Goal: Use online tool/utility: Utilize a website feature to perform a specific function

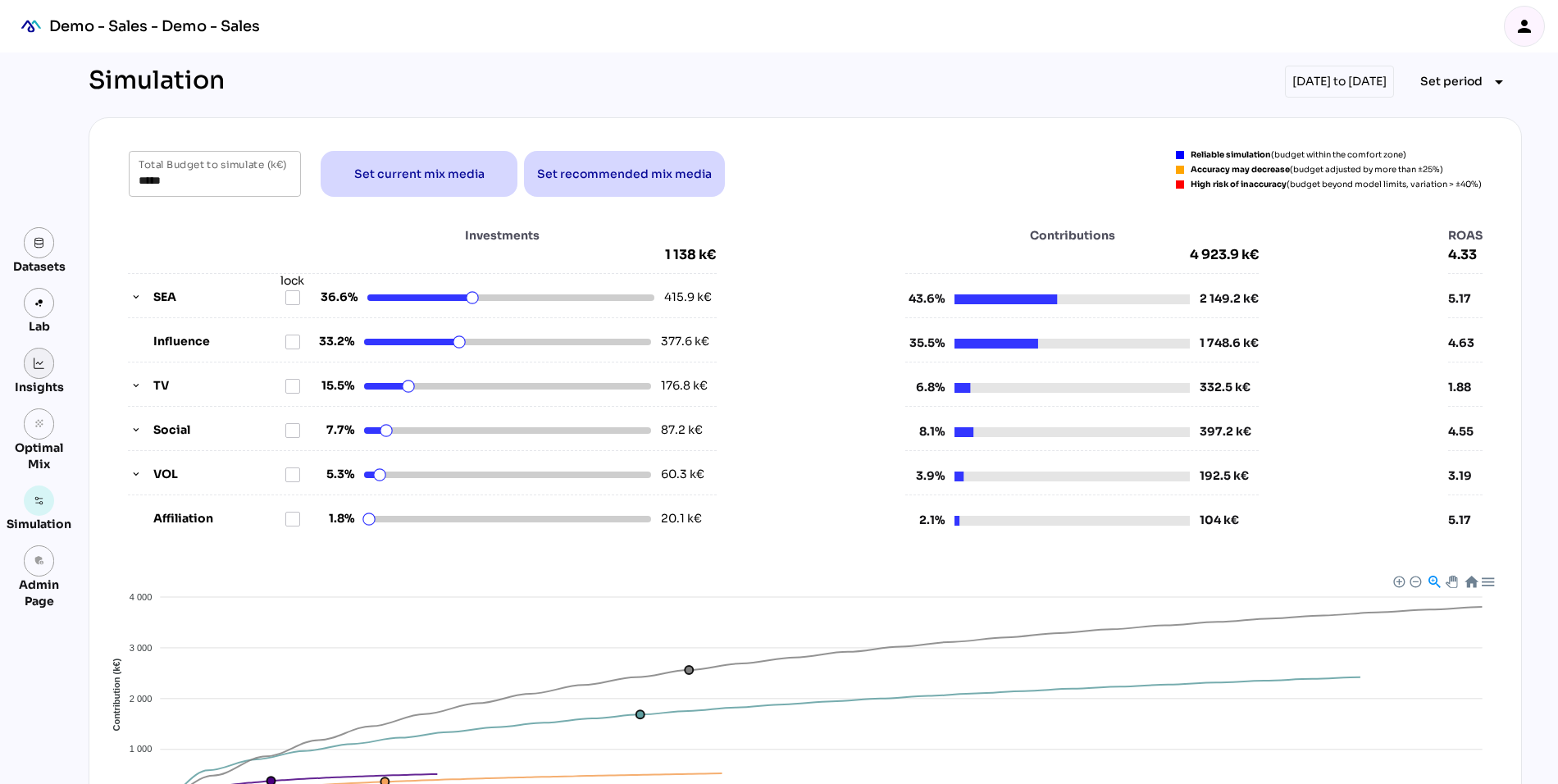
click at [36, 364] on img at bounding box center [40, 363] width 11 height 11
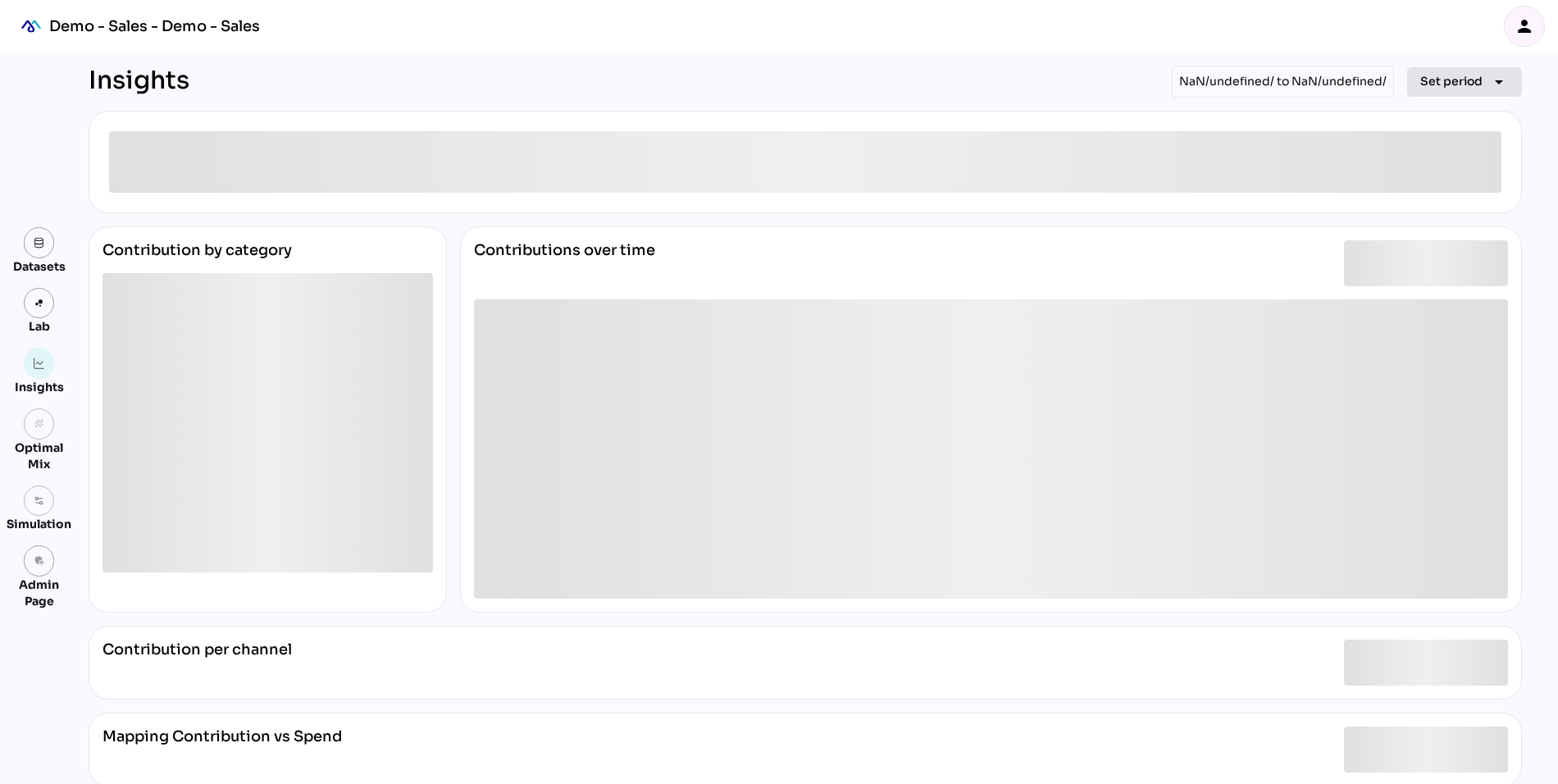
click at [1450, 73] on span "Set period" at bounding box center [1451, 81] width 63 height 19
click at [1440, 102] on div "All Available Dates" at bounding box center [1455, 115] width 109 height 27
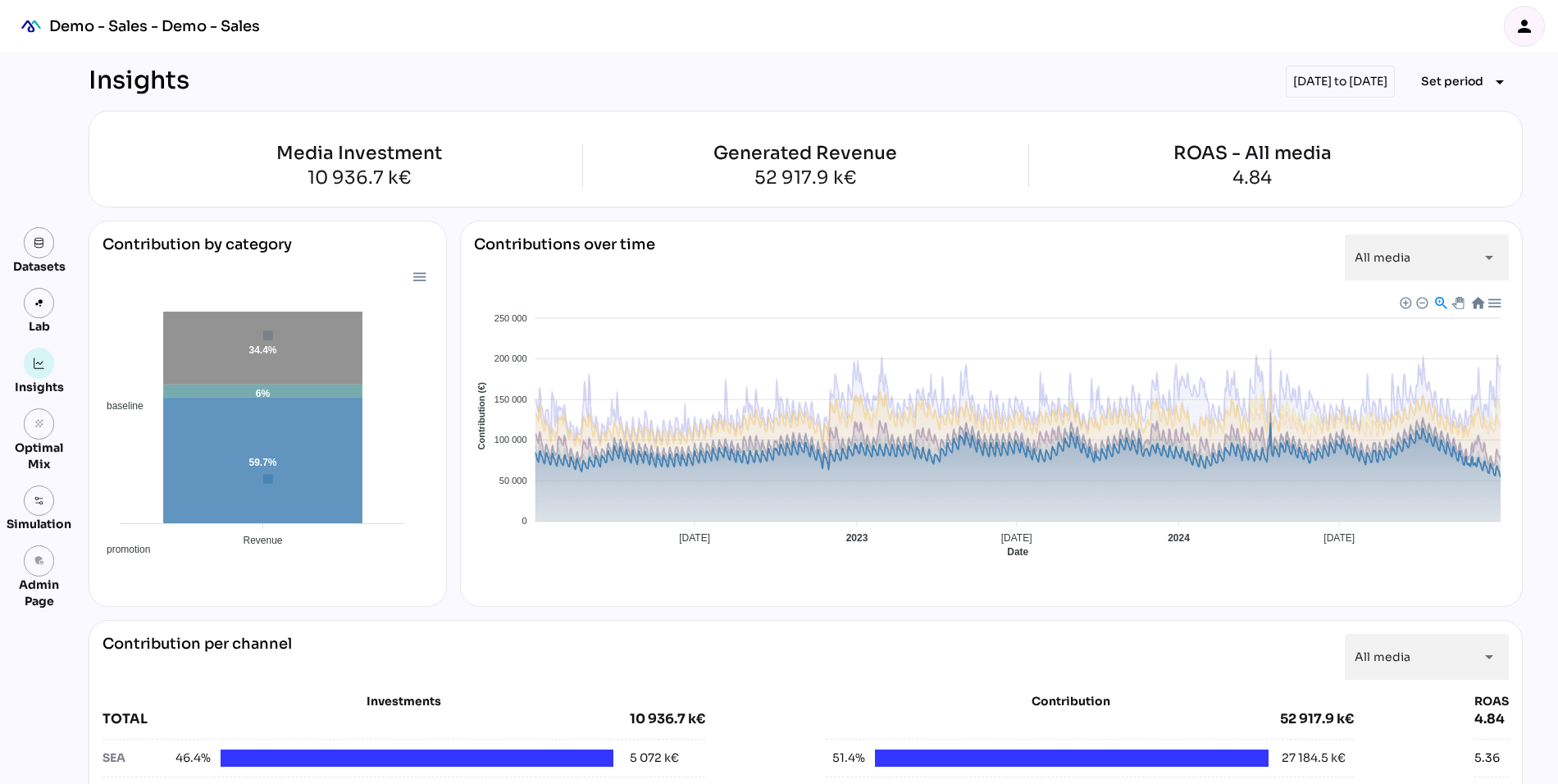
click at [516, 689] on span "Baseline" at bounding box center [491, 695] width 50 height 11
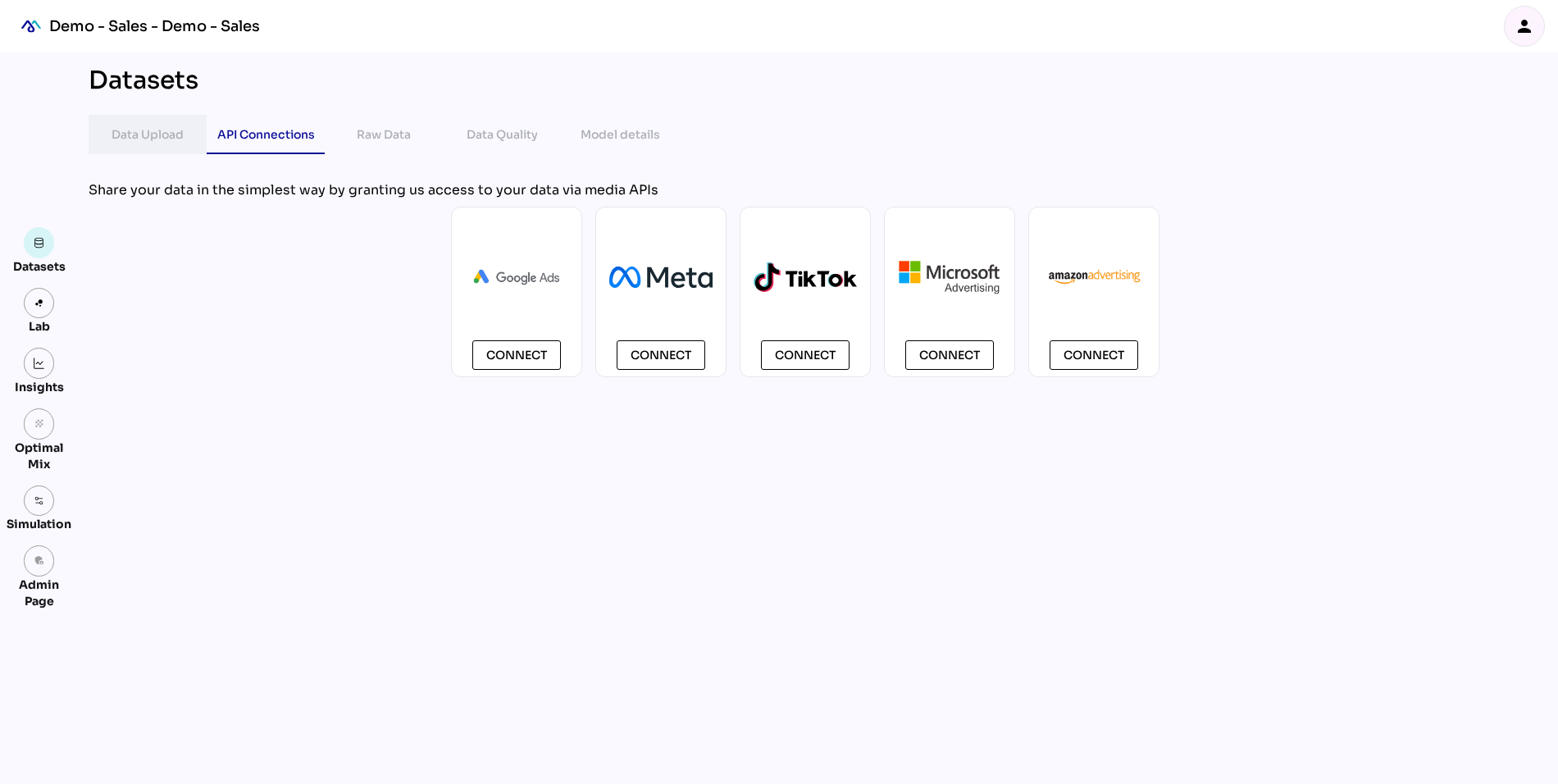
click at [142, 127] on div "Data Upload" at bounding box center [147, 134] width 72 height 19
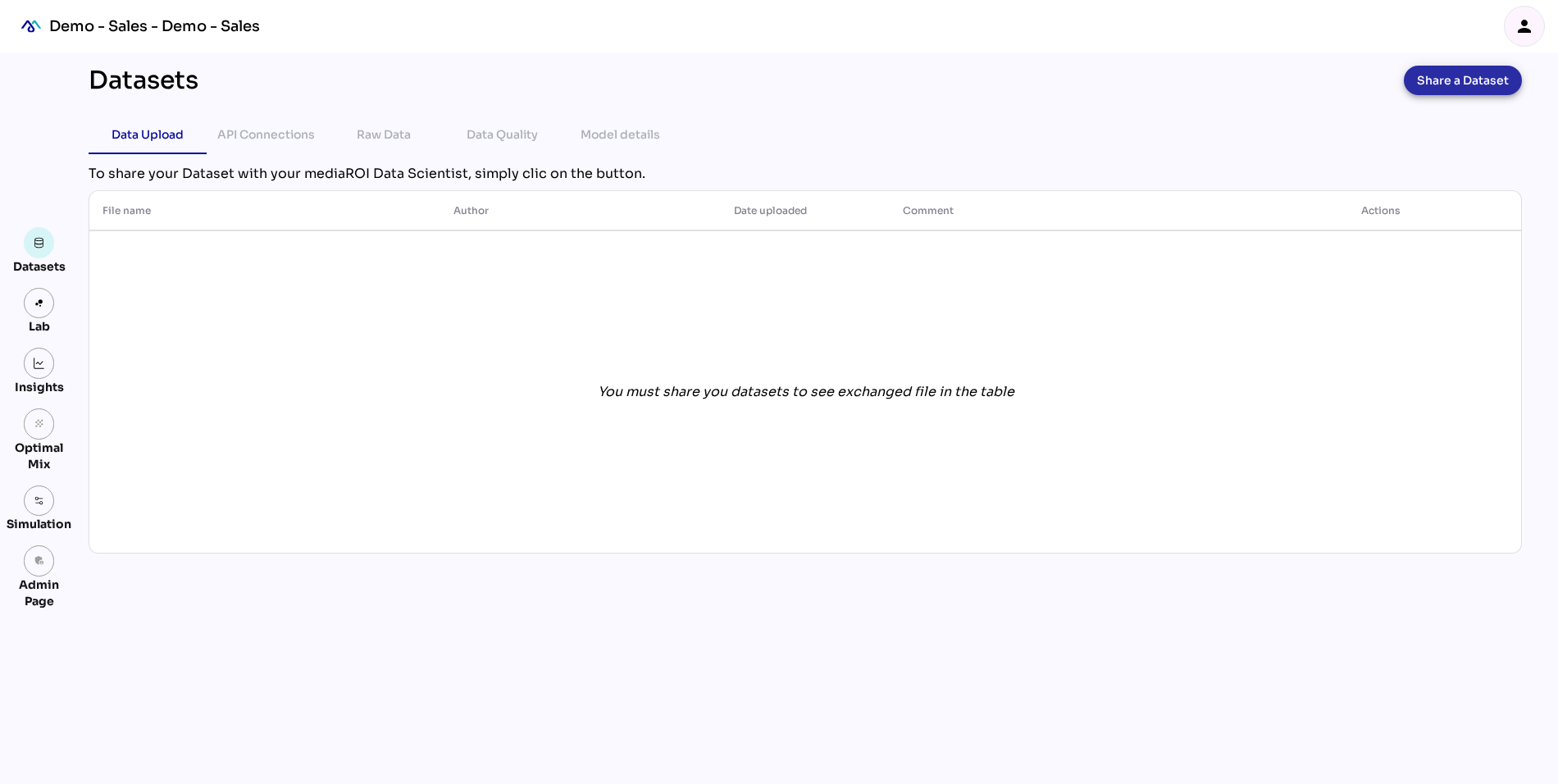
click at [1486, 83] on span "Share a Dataset" at bounding box center [1462, 80] width 92 height 23
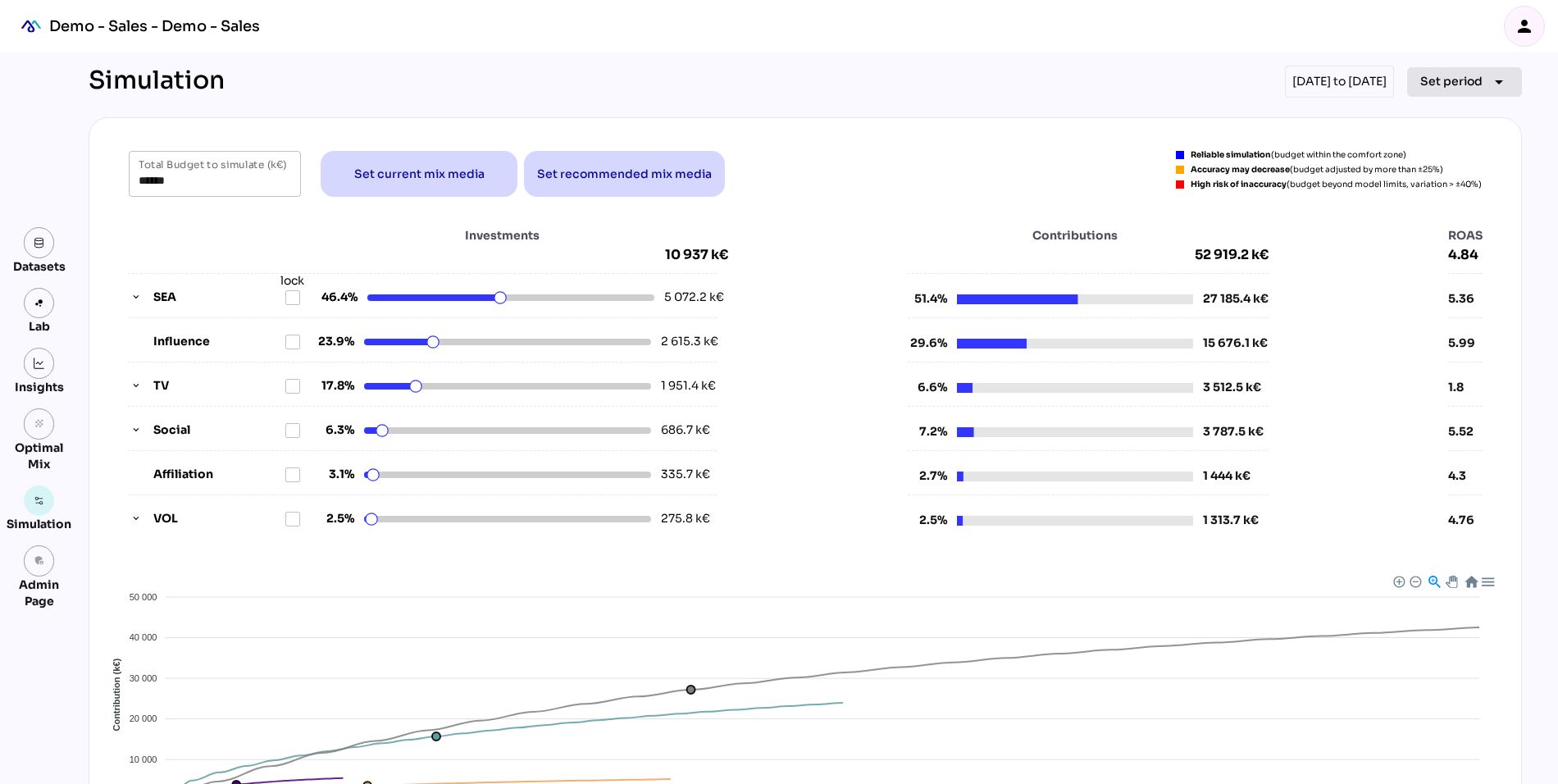
click at [1430, 79] on span "Set period" at bounding box center [1451, 81] width 63 height 19
click at [1431, 230] on div "Quarter" at bounding box center [1439, 234] width 76 height 14
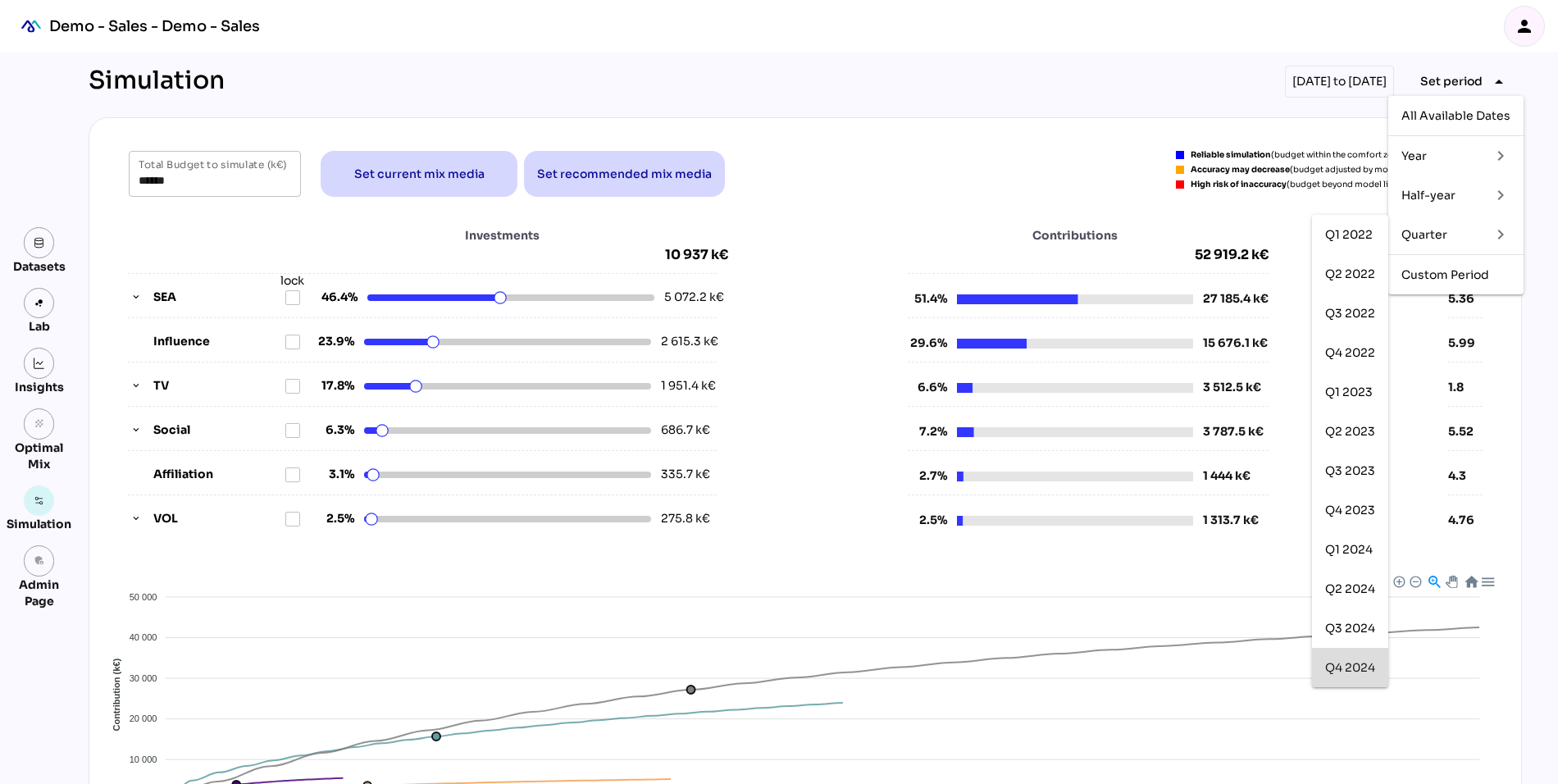
click at [1353, 664] on div "Q4 2024" at bounding box center [1349, 667] width 50 height 14
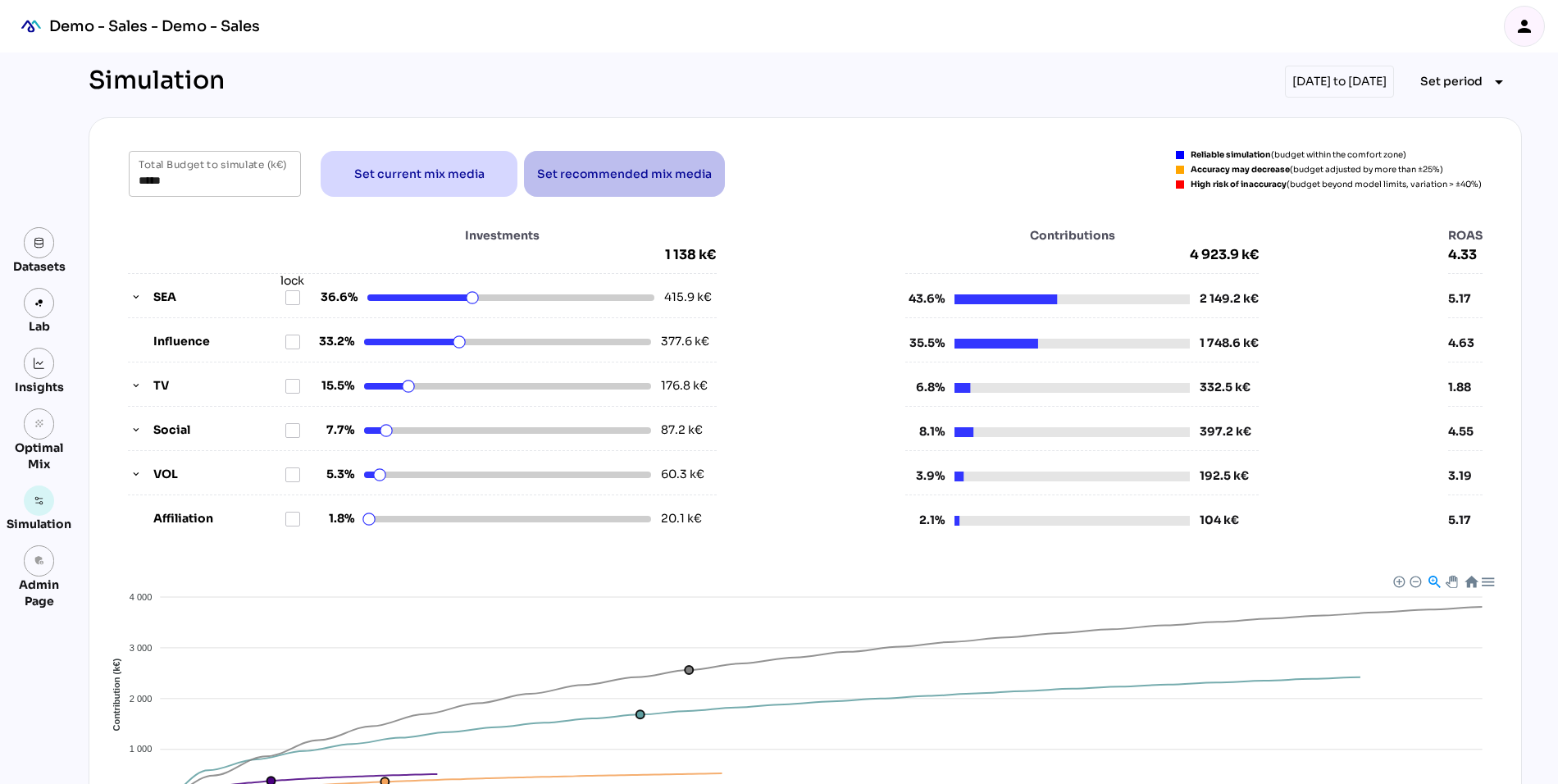
click at [613, 173] on span "Set recommended mix media" at bounding box center [624, 173] width 175 height 19
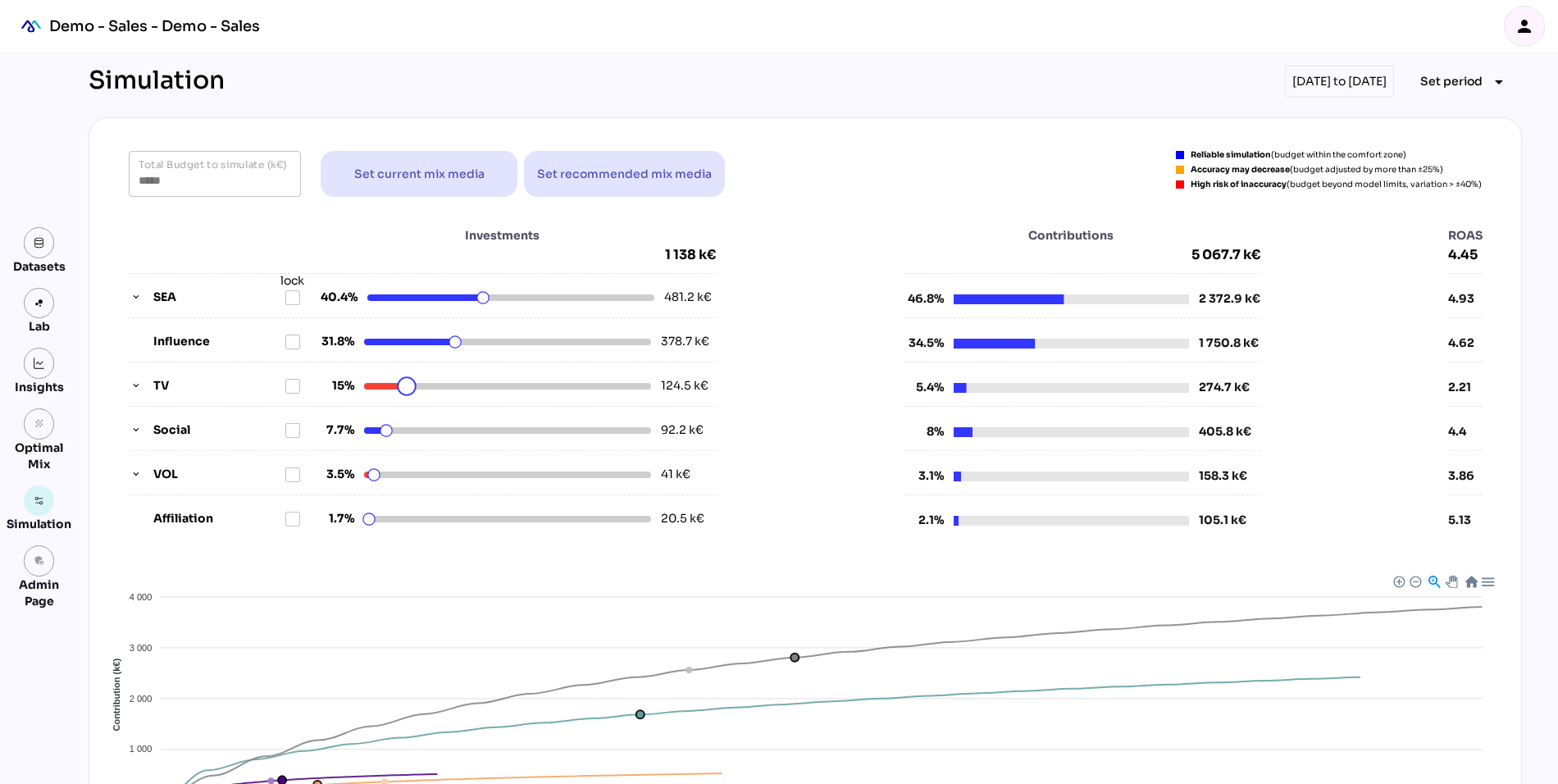
drag, startPoint x: 395, startPoint y: 386, endPoint x: 406, endPoint y: 384, distance: 11.2
click at [406, 384] on html "Demo - Sales - Demo - Sales person Datasets Lab Insights grain Optimal Mix Simu…" at bounding box center [779, 537] width 1558 height 1074
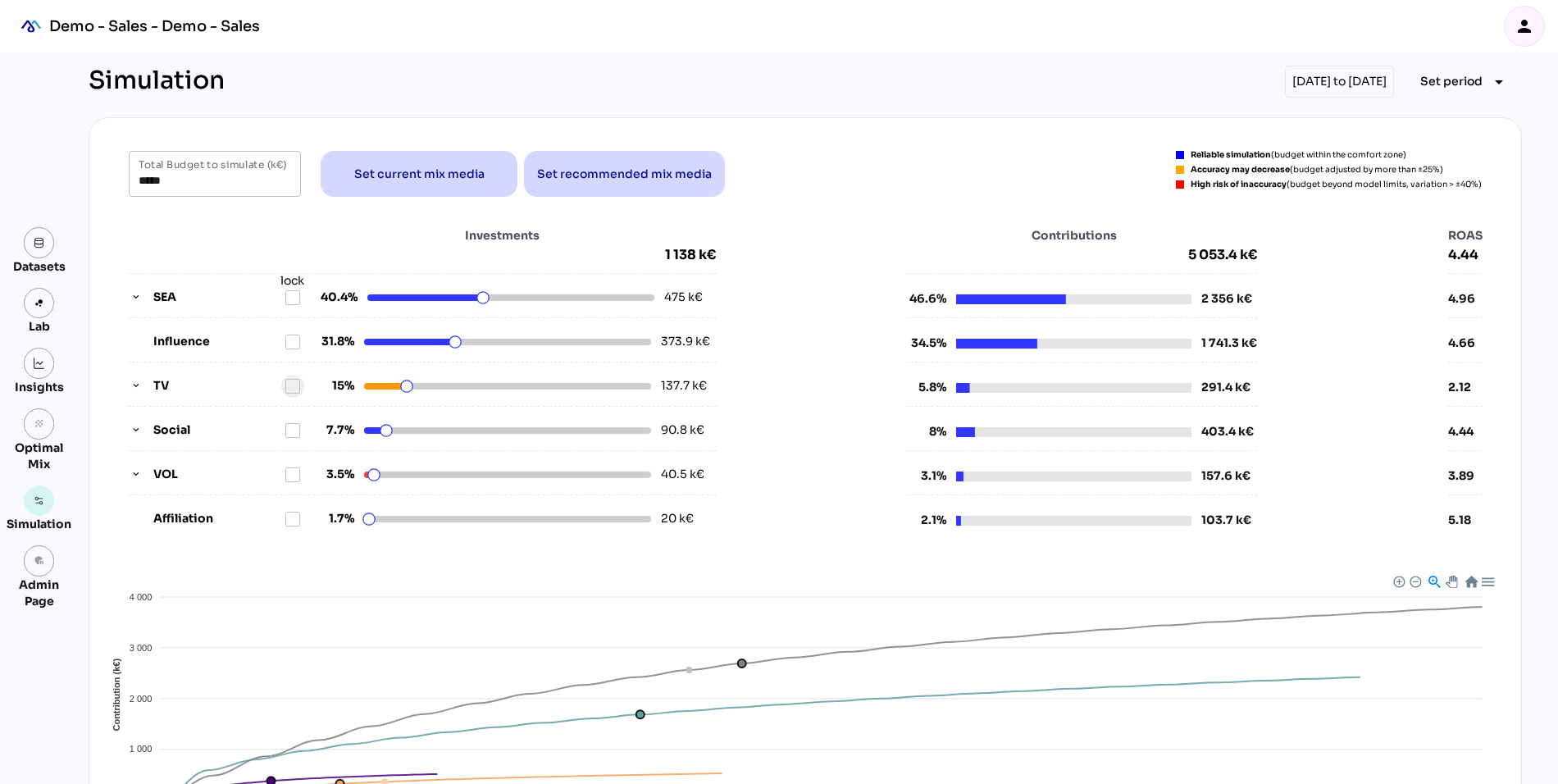
click at [293, 380] on icon at bounding box center [292, 386] width 13 height 13
click at [134, 386] on icon "button" at bounding box center [136, 386] width 11 height 11
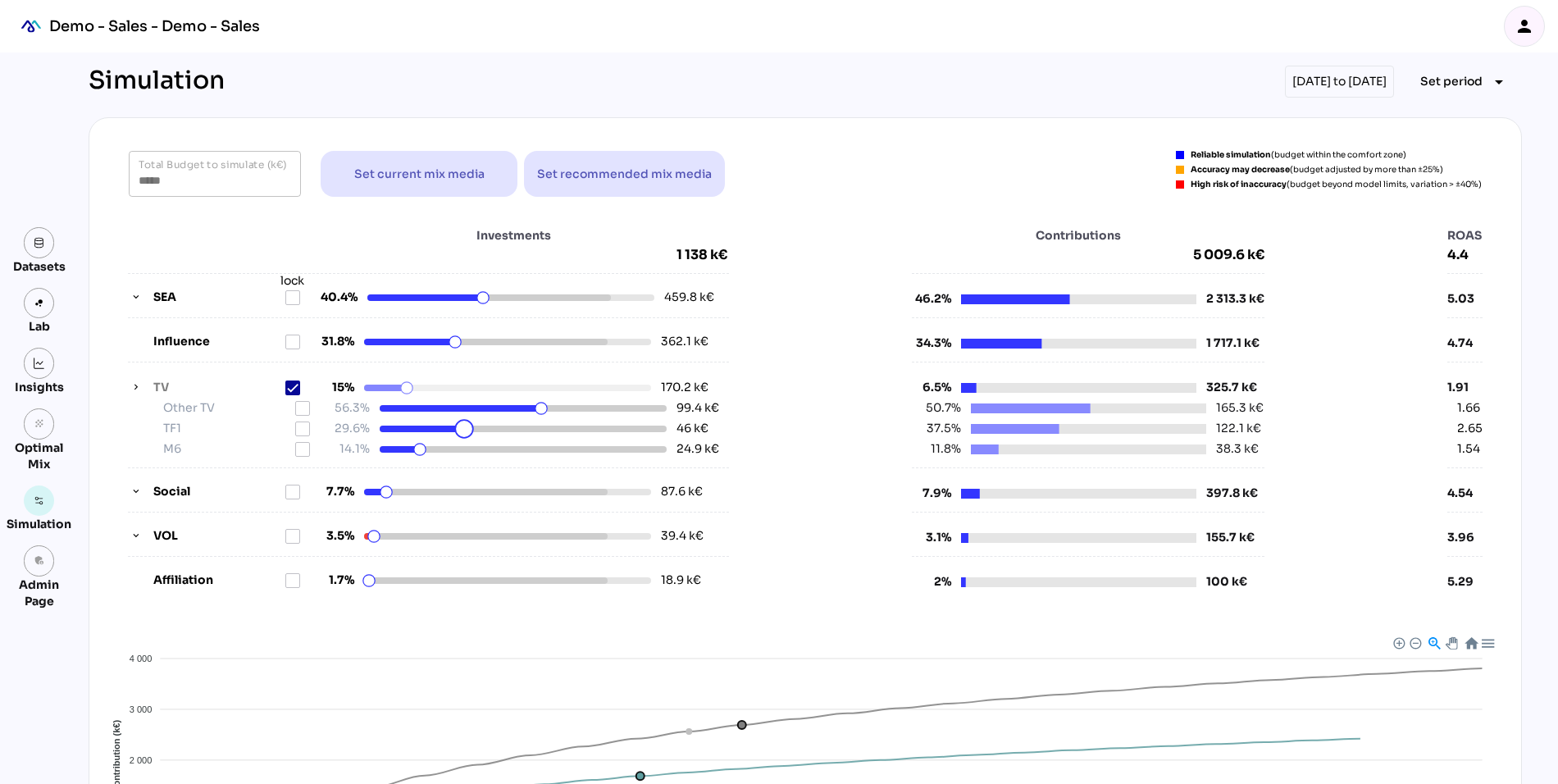
drag, startPoint x: 457, startPoint y: 431, endPoint x: 465, endPoint y: 430, distance: 8.1
click at [465, 430] on html "Demo - Sales - Demo - Sales person Datasets Lab Insights grain Optimal Mix Simu…" at bounding box center [779, 567] width 1558 height 1134
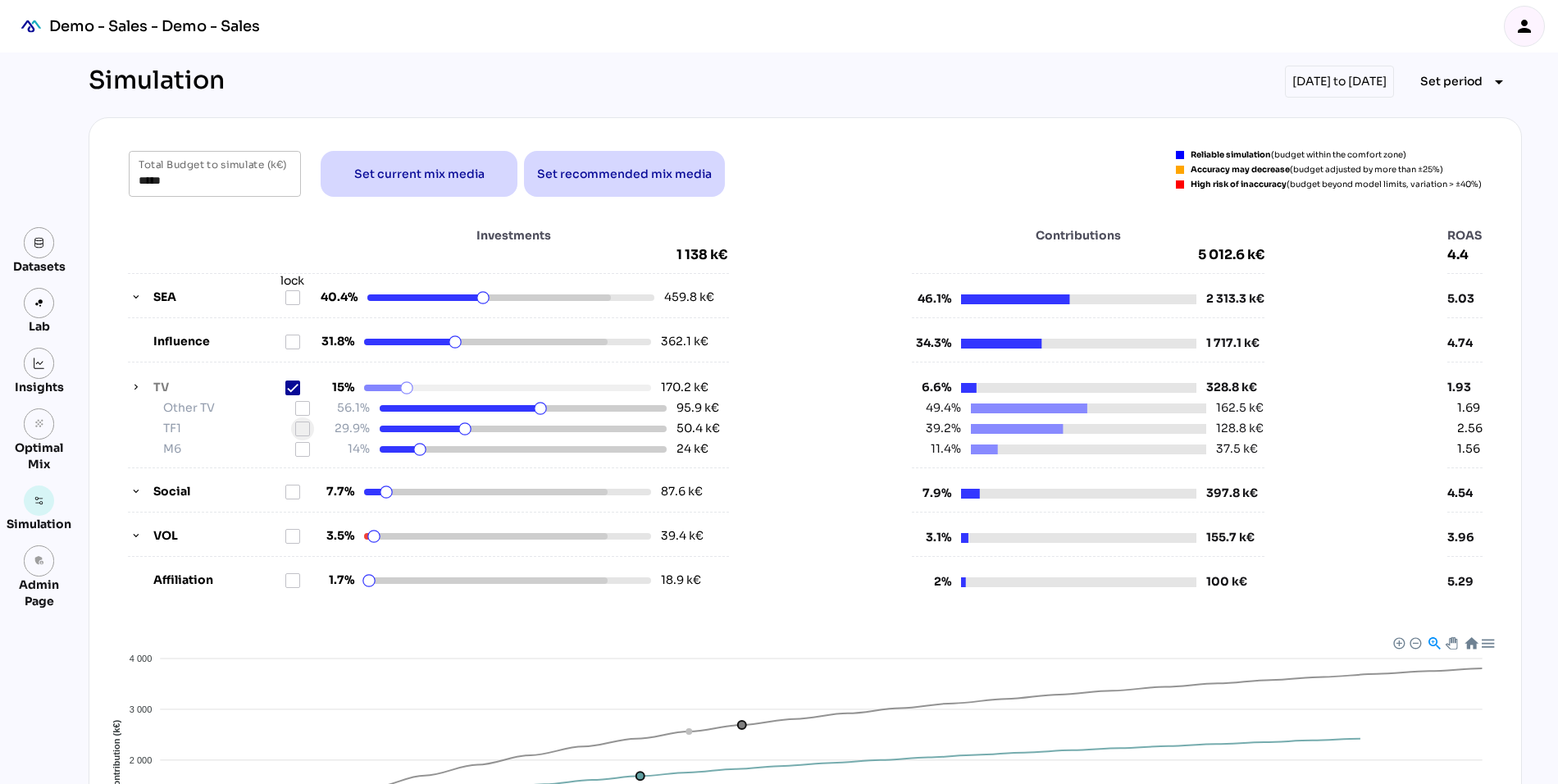
click at [303, 428] on icon at bounding box center [302, 428] width 13 height 13
click at [135, 490] on icon "button" at bounding box center [136, 492] width 11 height 11
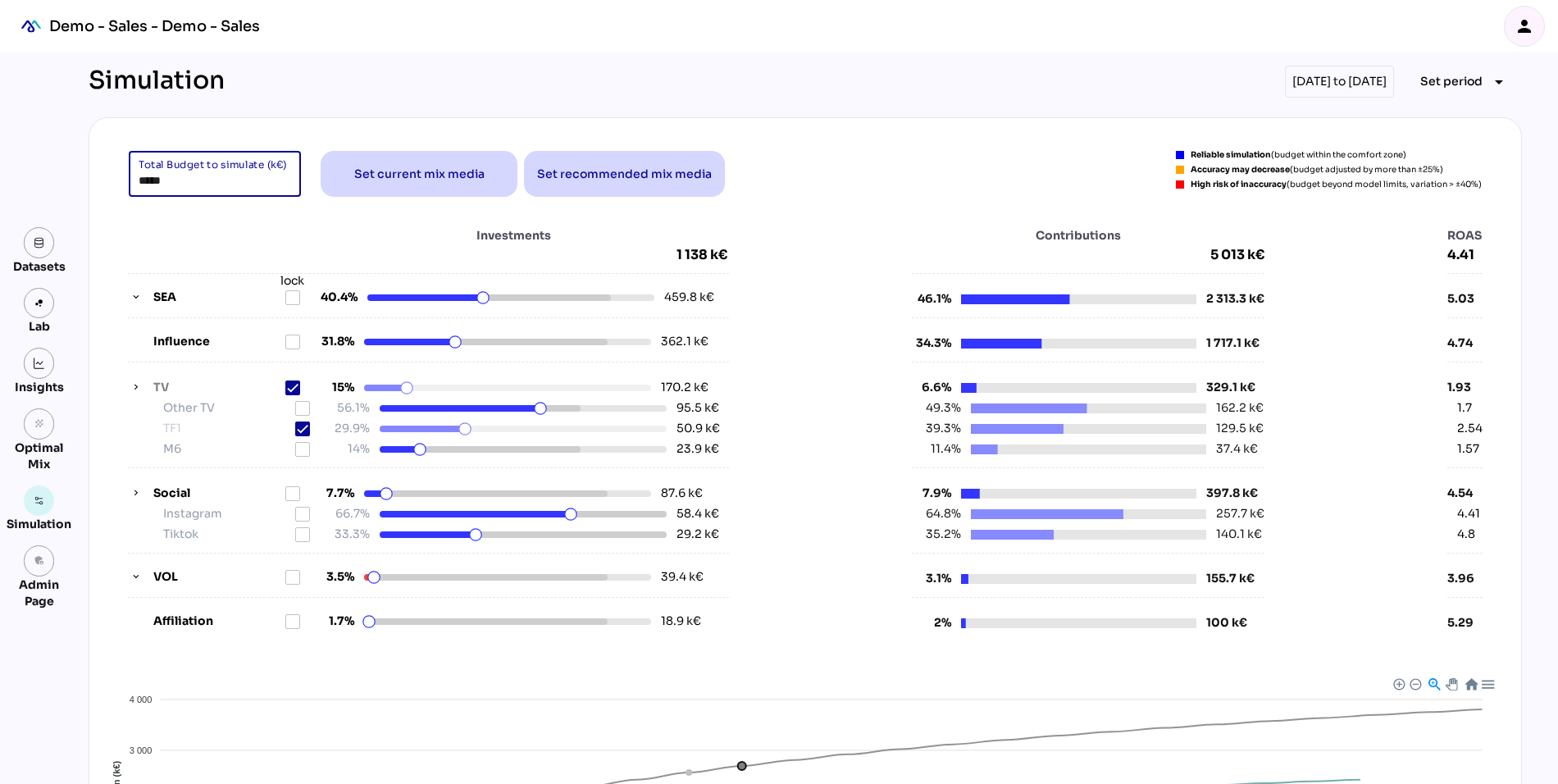
drag, startPoint x: 169, startPoint y: 176, endPoint x: 130, endPoint y: 187, distance: 40.5
click at [129, 187] on div "***** Total Budget to simulate (k€)" at bounding box center [214, 174] width 172 height 46
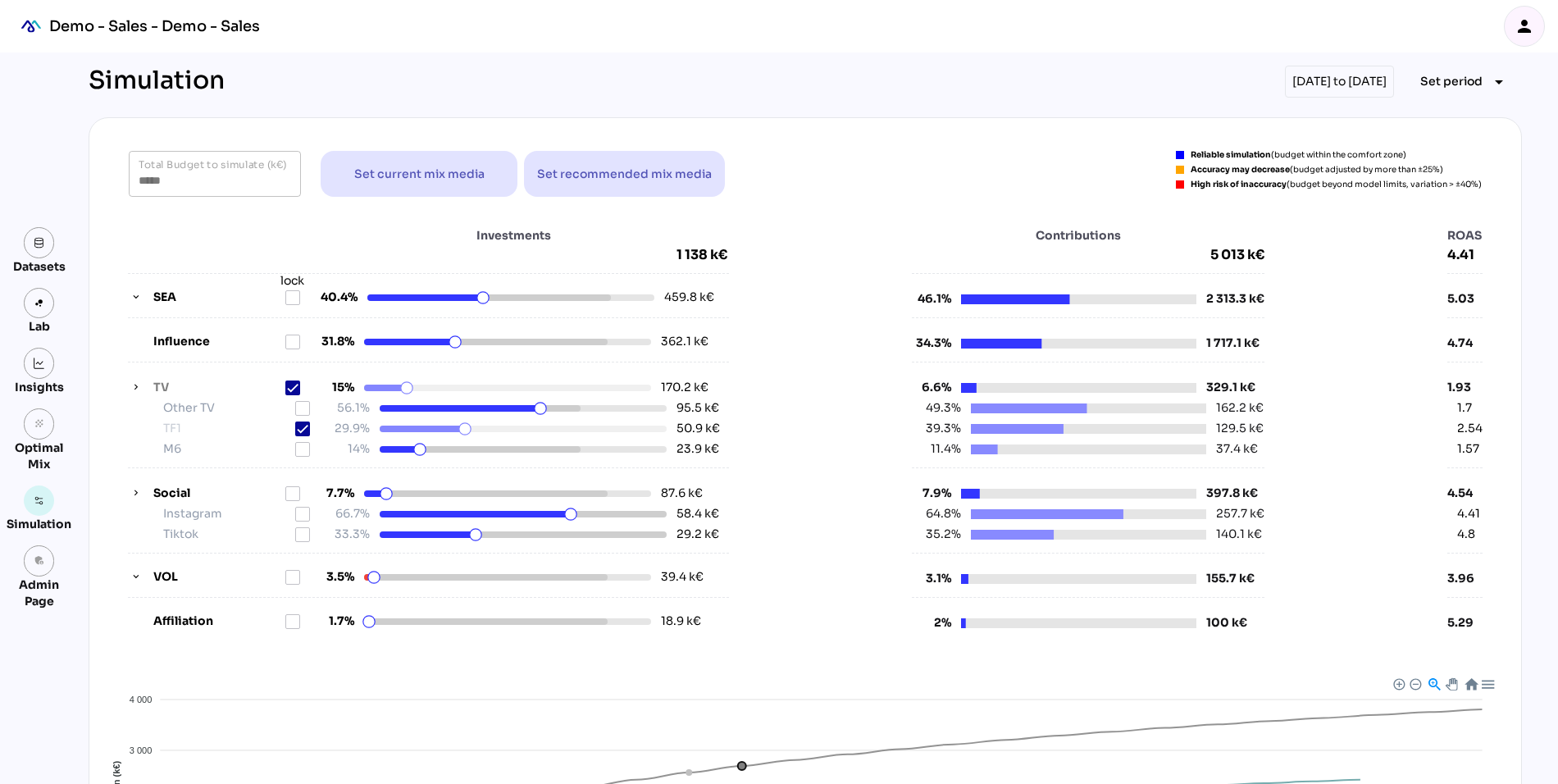
click at [132, 208] on div "***** Total Budget to simulate (k€) Set current mix media Set recommended mix m…" at bounding box center [805, 399] width 1393 height 497
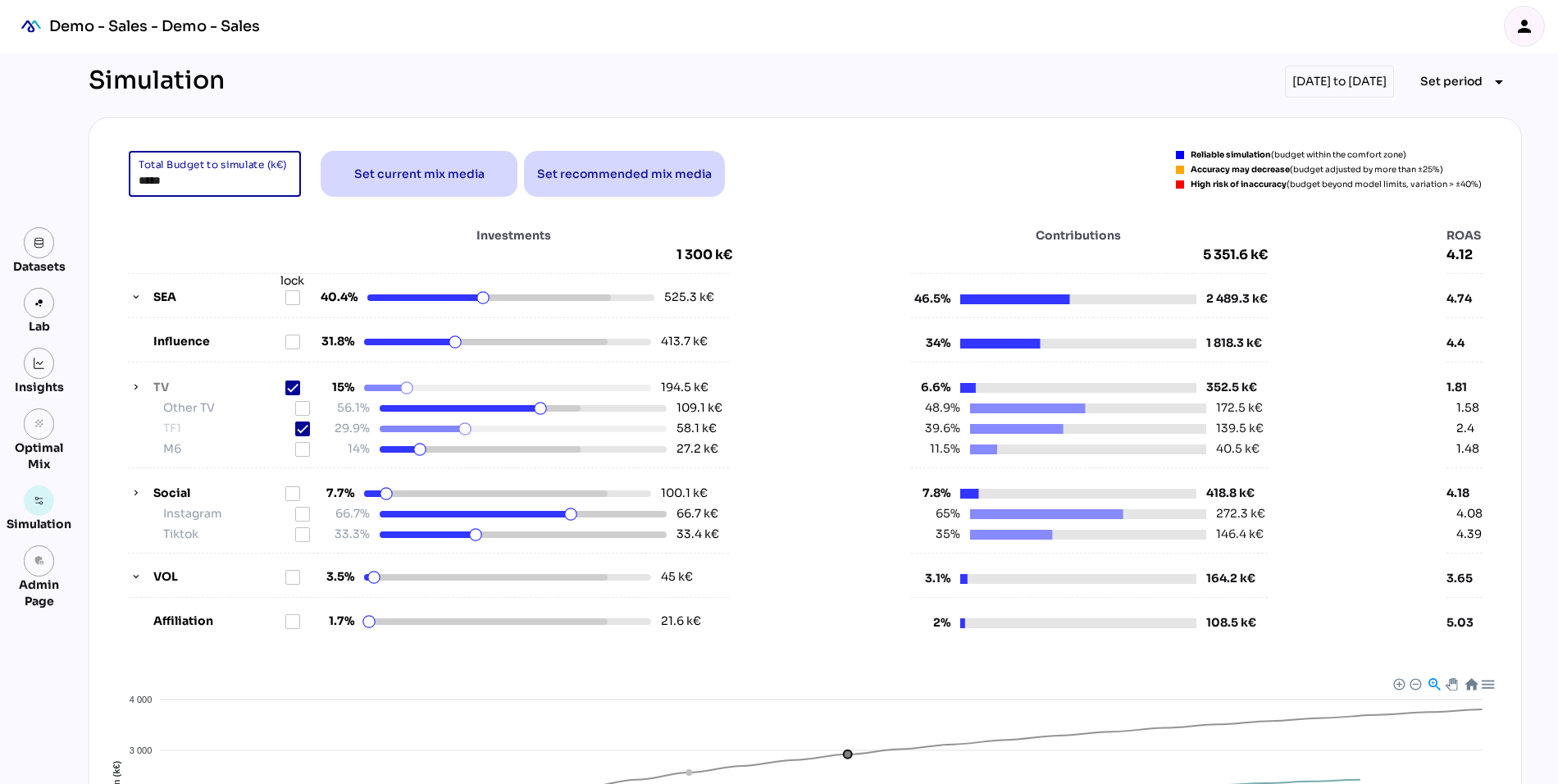
drag, startPoint x: 172, startPoint y: 177, endPoint x: 96, endPoint y: 179, distance: 76.0
click at [96, 179] on div "***** Total Budget to simulate (k€) Set current mix media Set recommended mix m…" at bounding box center [804, 591] width 1433 height 947
type input "***"
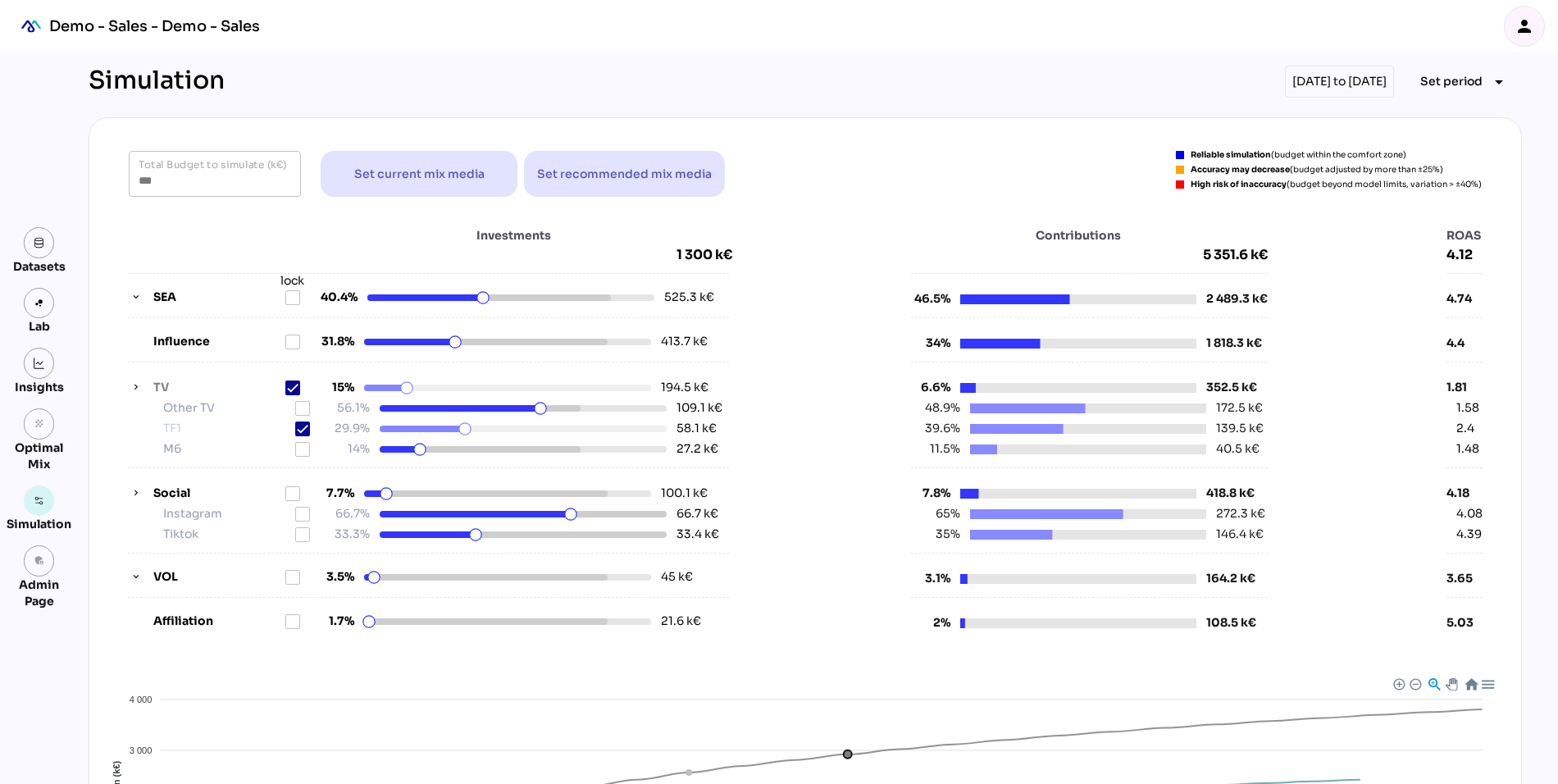
click at [133, 236] on div "Investments 1 300 k€" at bounding box center [429, 244] width 604 height 36
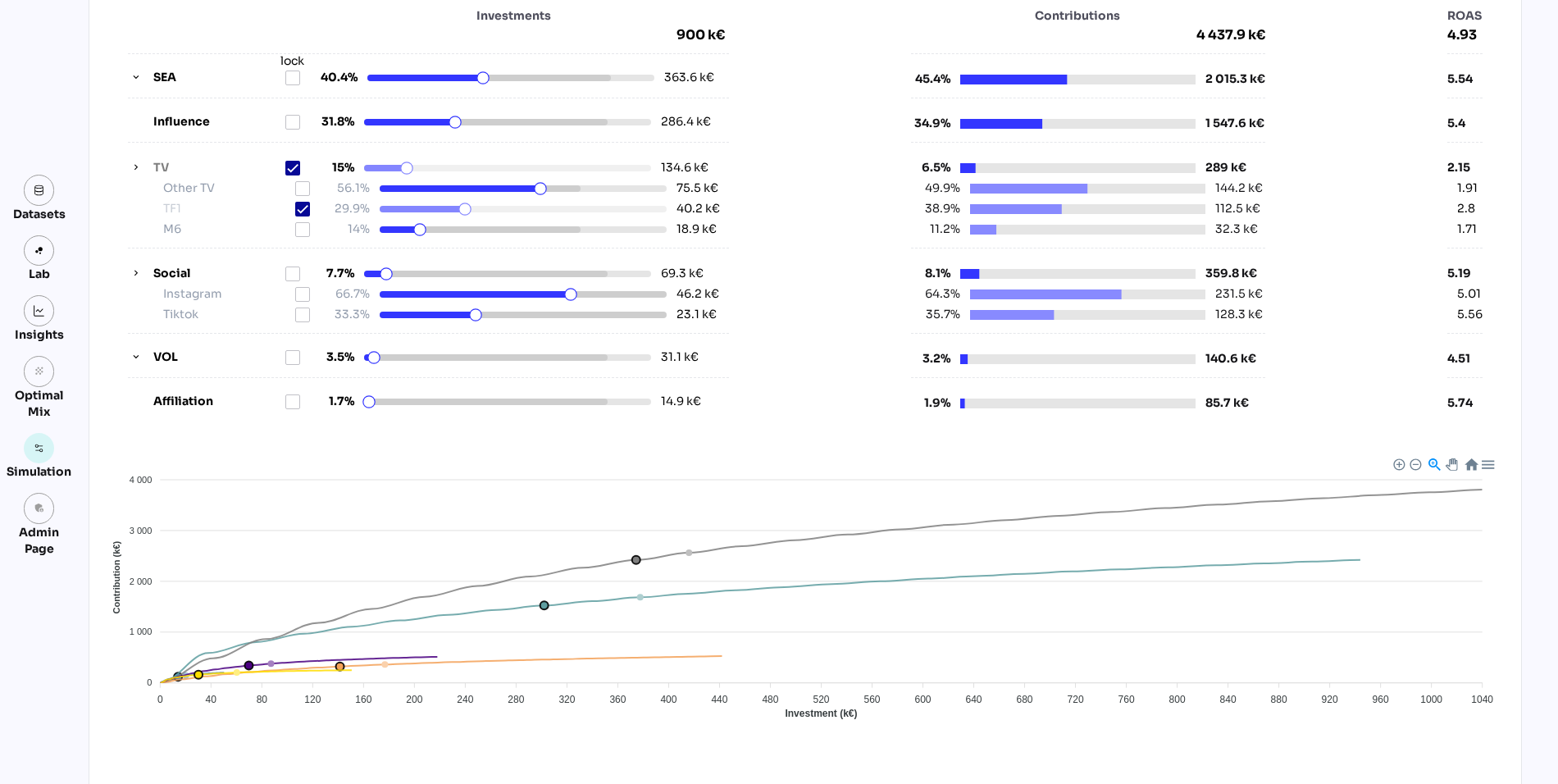
scroll to position [387, 0]
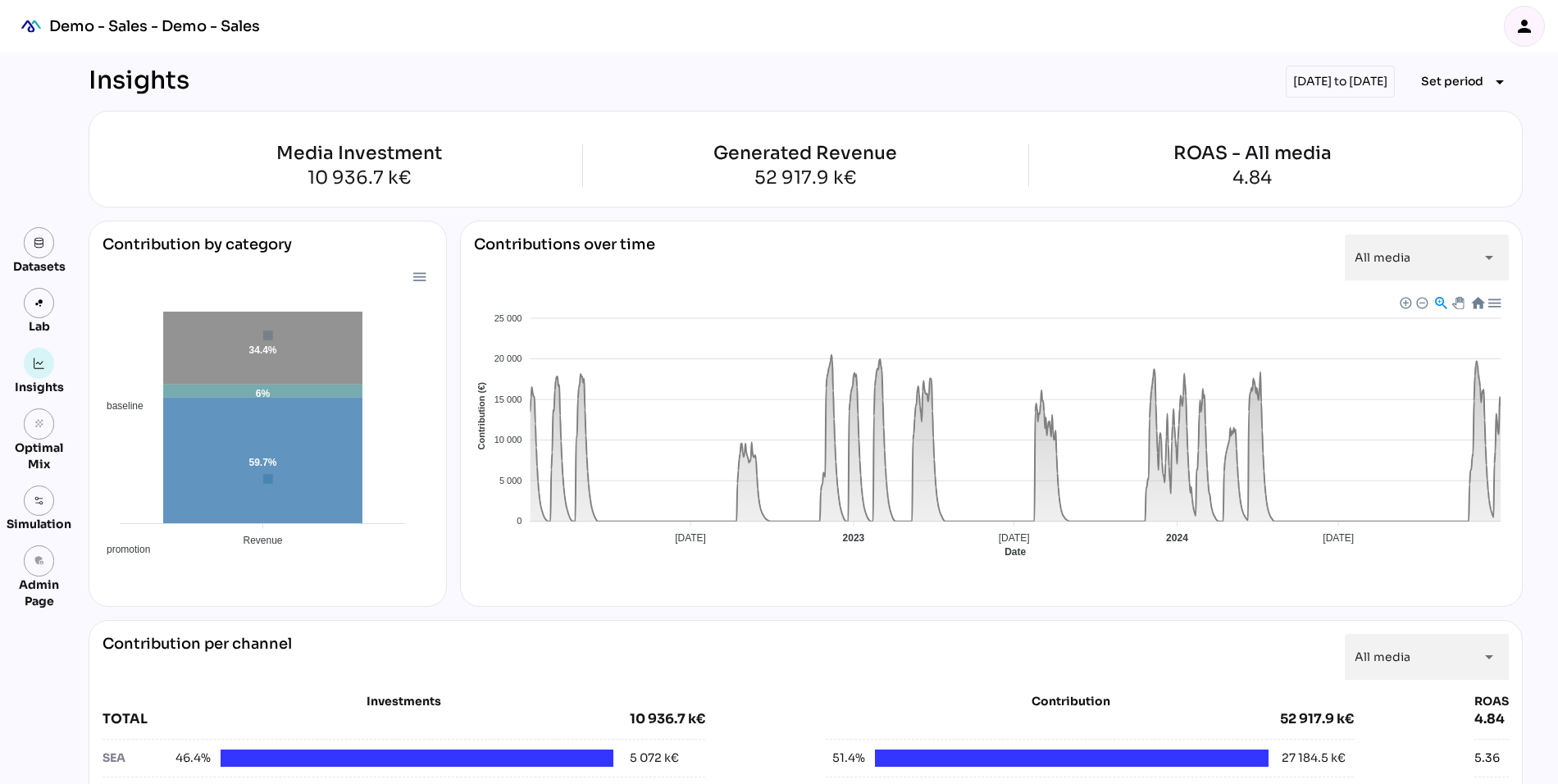
click at [1476, 299] on div at bounding box center [1476, 301] width 14 height 14
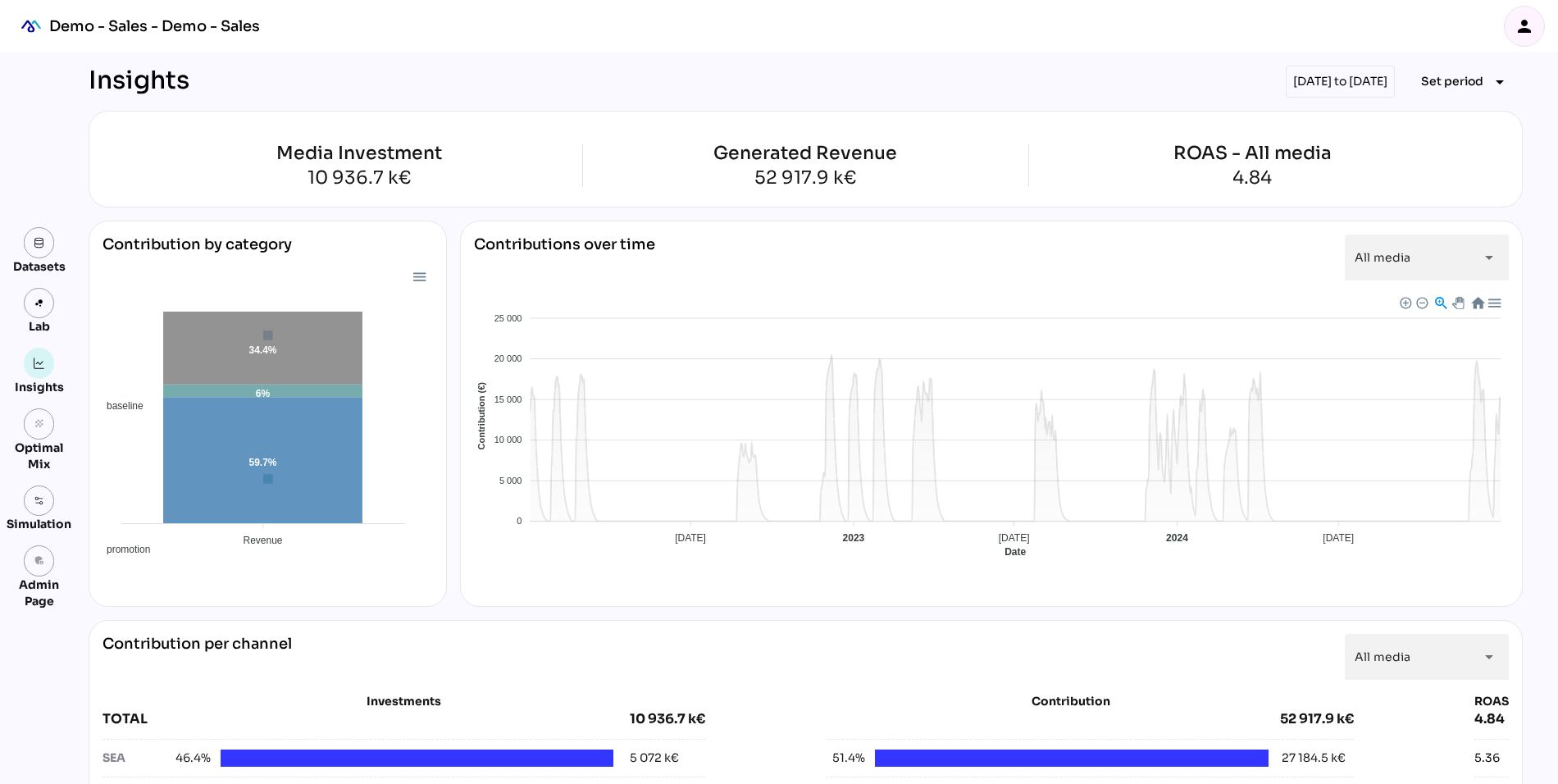
click at [516, 689] on span "Baseline" at bounding box center [491, 695] width 50 height 11
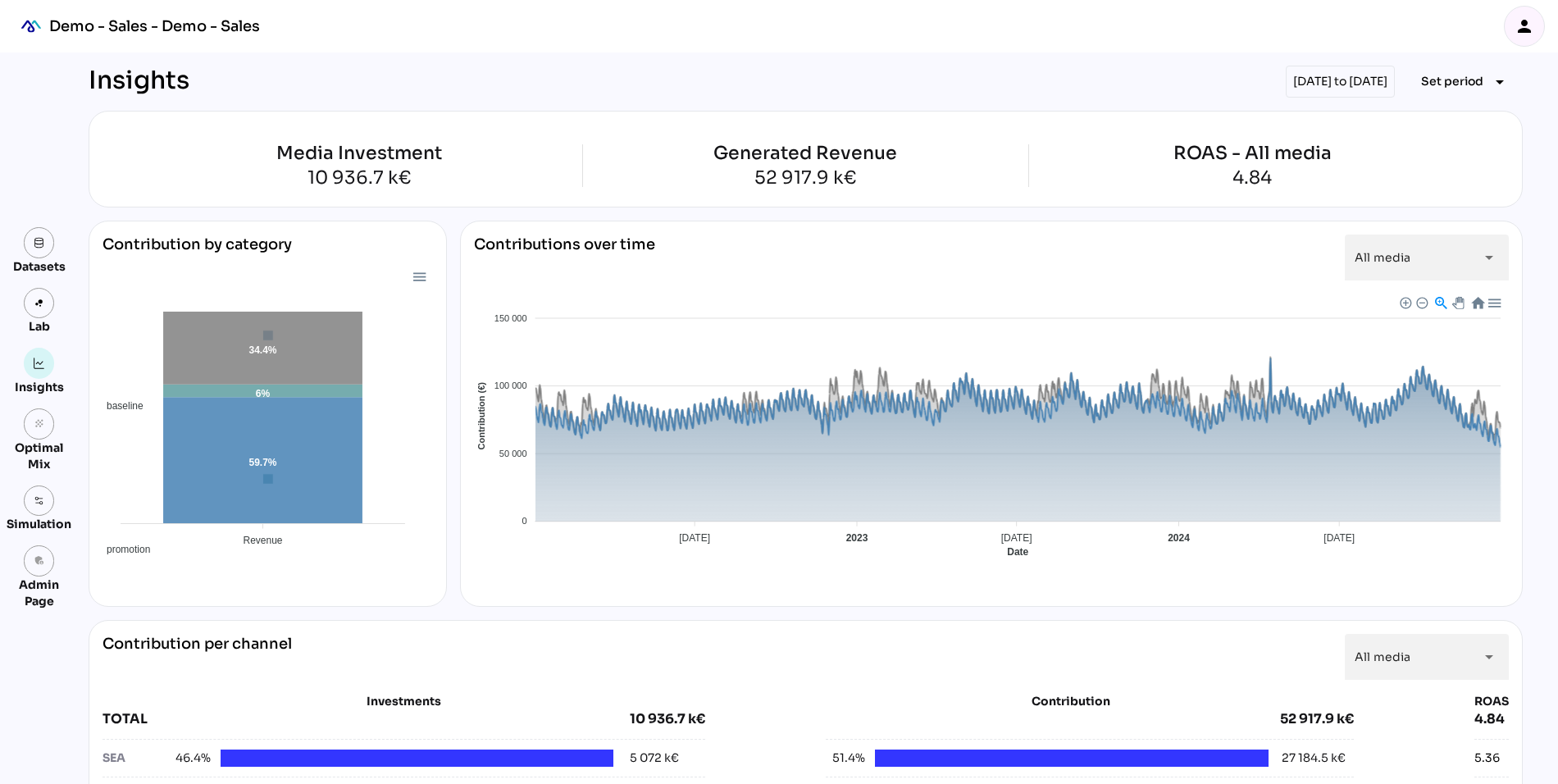
click at [899, 577] on div "Baseline Promotion TV Affiliation SEA VOL Social Influence" at bounding box center [992, 631] width 1035 height 143
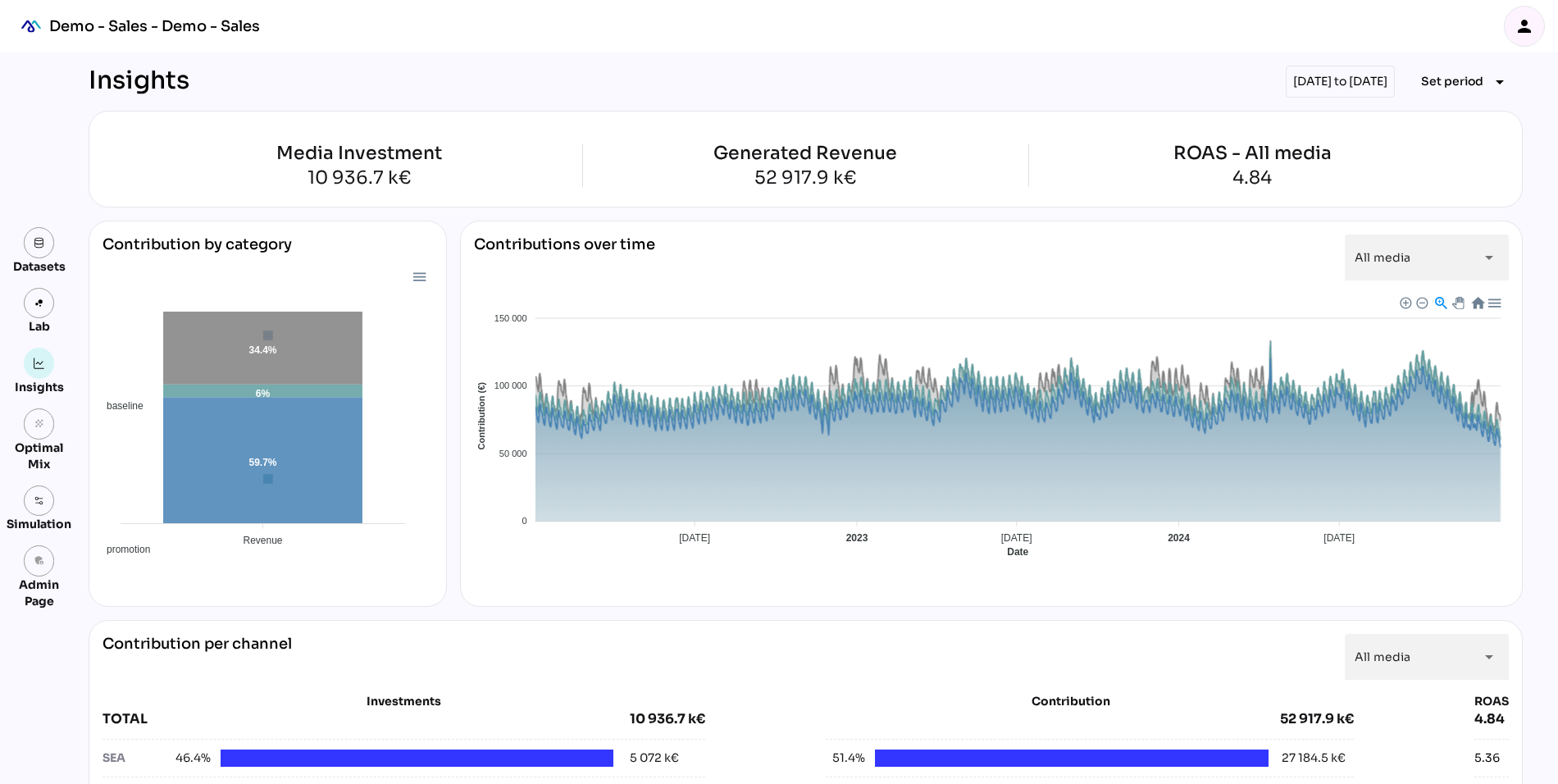
click at [984, 578] on foreignobject "Baseline Promotion TV Affiliation SEA VOL Social Influence" at bounding box center [992, 437] width 1035 height 287
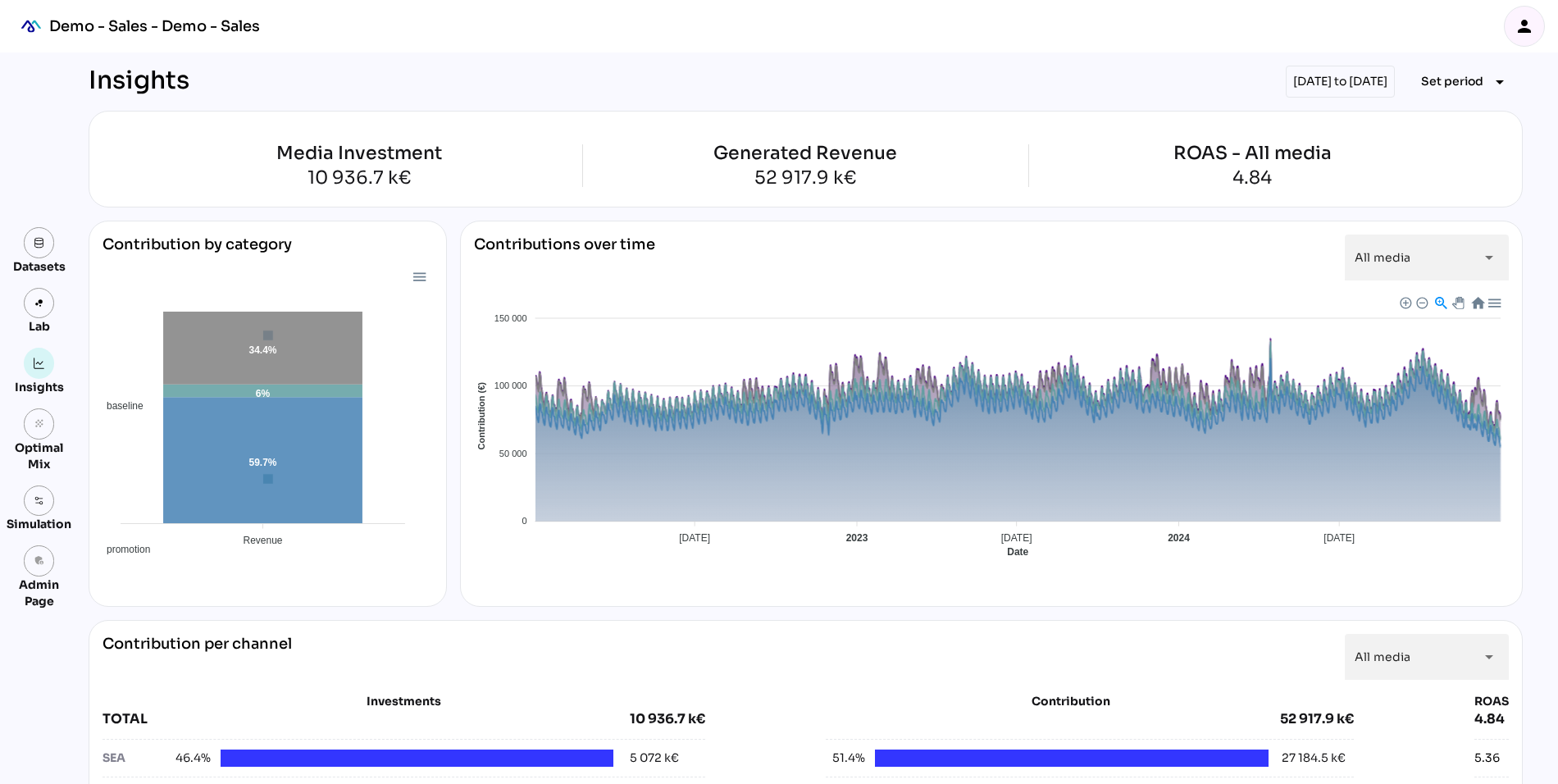
click at [1043, 565] on div "Baseline Promotion TV Affiliation SEA VOL Social Influence" at bounding box center [992, 631] width 1035 height 143
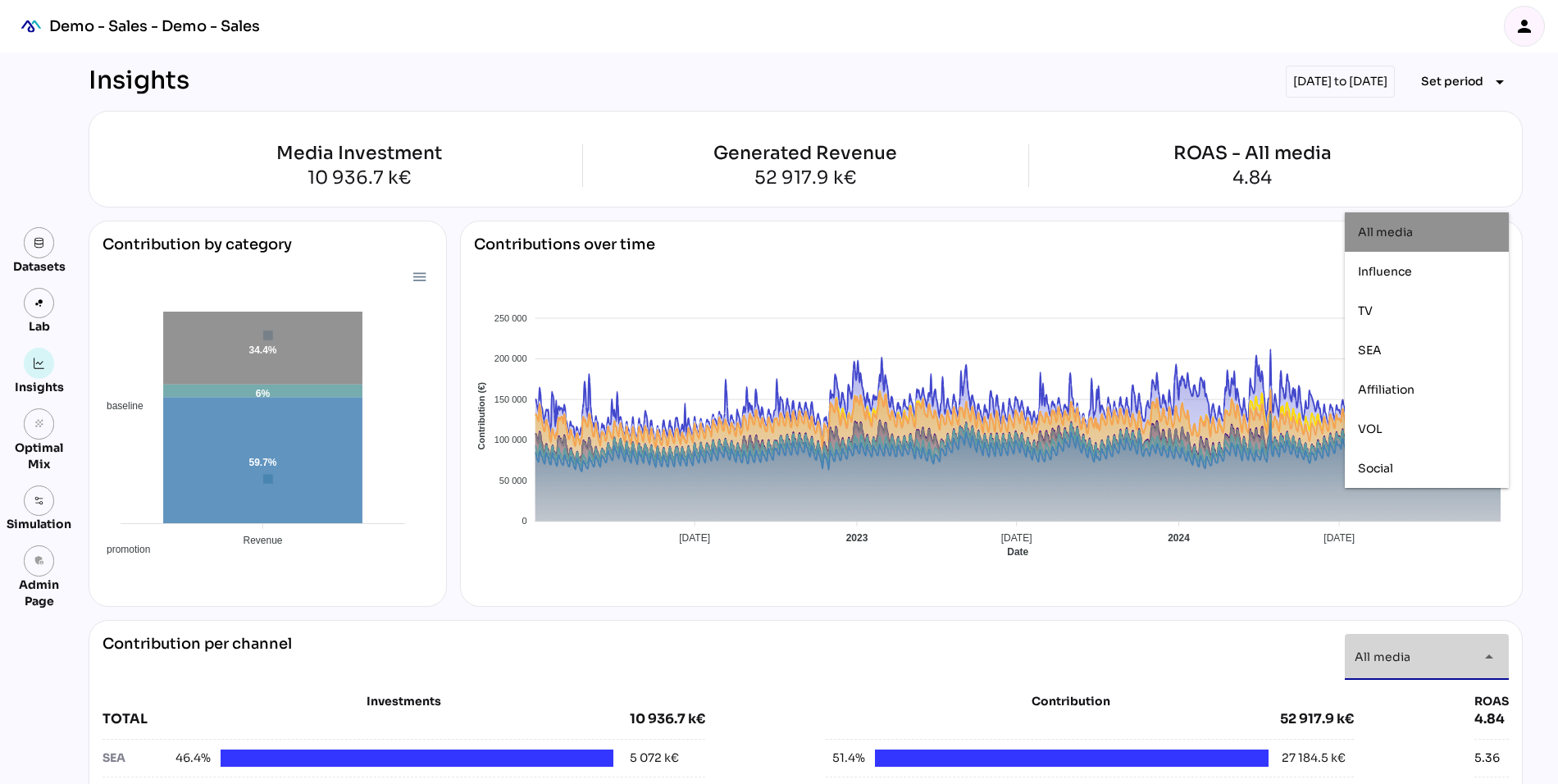
scroll to position [464, 0]
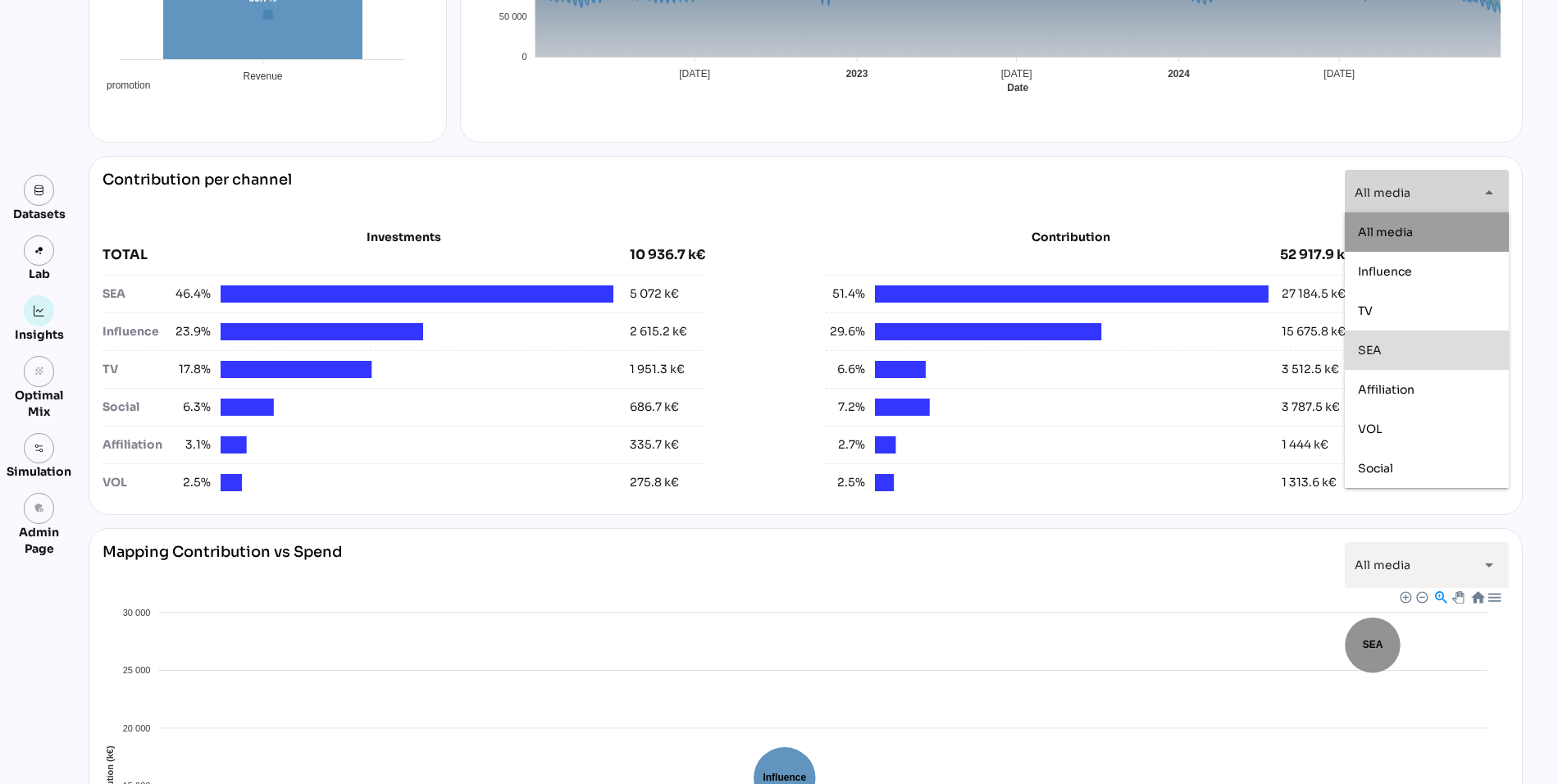
click at [1414, 362] on div "SEA" at bounding box center [1427, 350] width 138 height 27
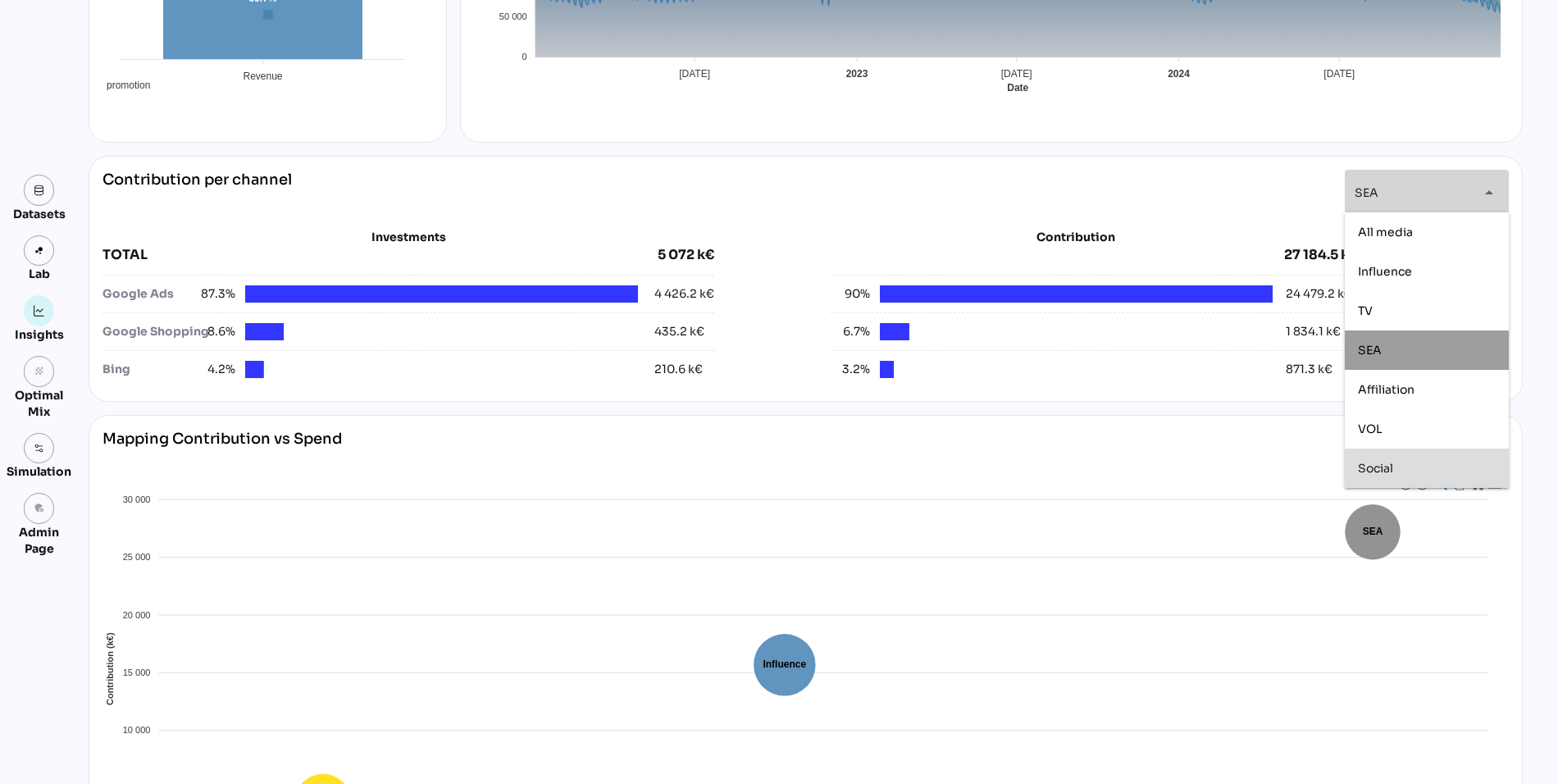
click at [1415, 469] on div "Social" at bounding box center [1427, 468] width 138 height 14
type input "**********"
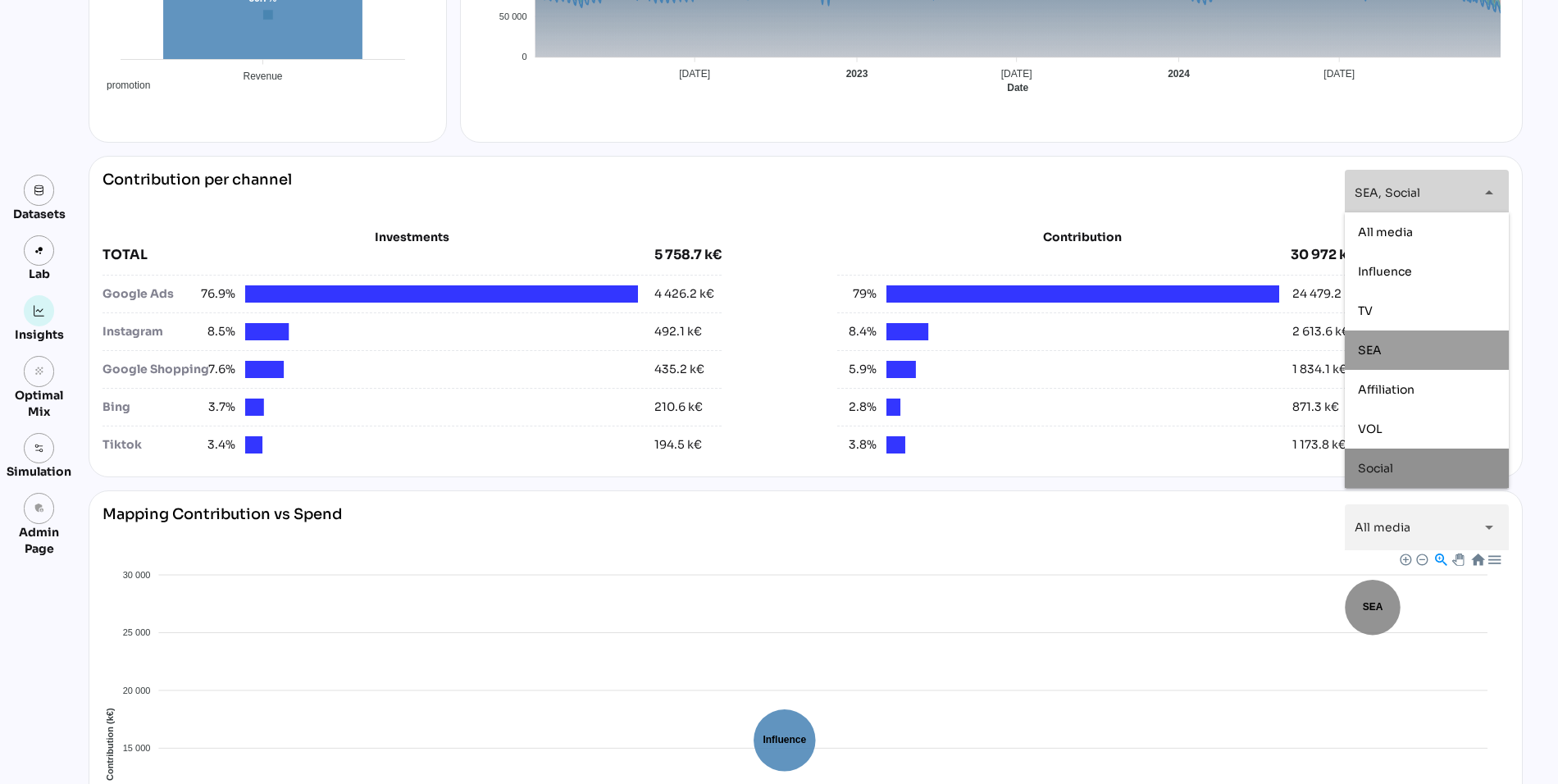
click at [774, 216] on div "Investments TOTAL 5 758.7 k€ Google Ads 76.9% 4 426.2 k€ Instagram 8.5% 492.1 k…" at bounding box center [805, 339] width 1406 height 247
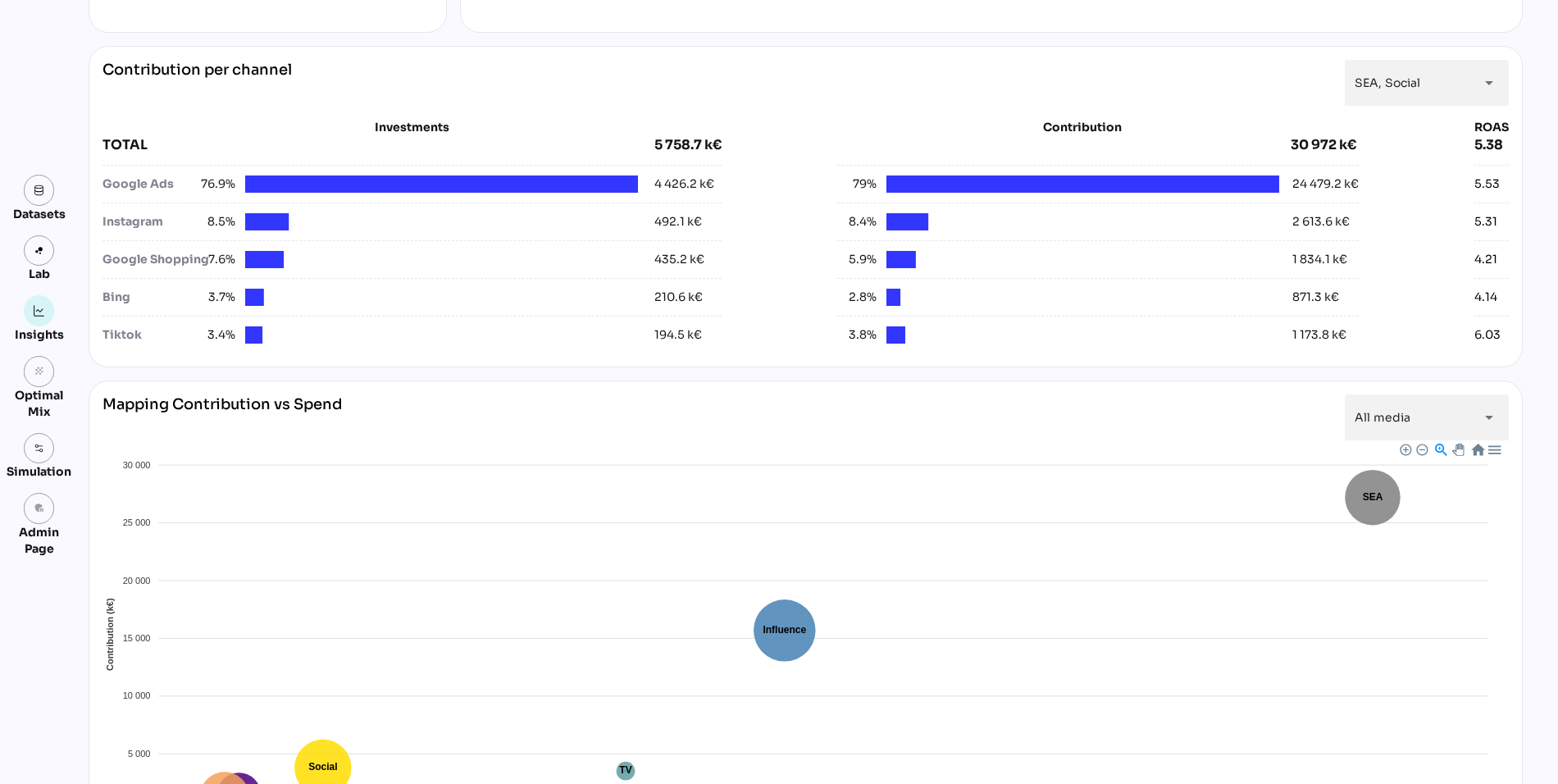
scroll to position [0, 0]
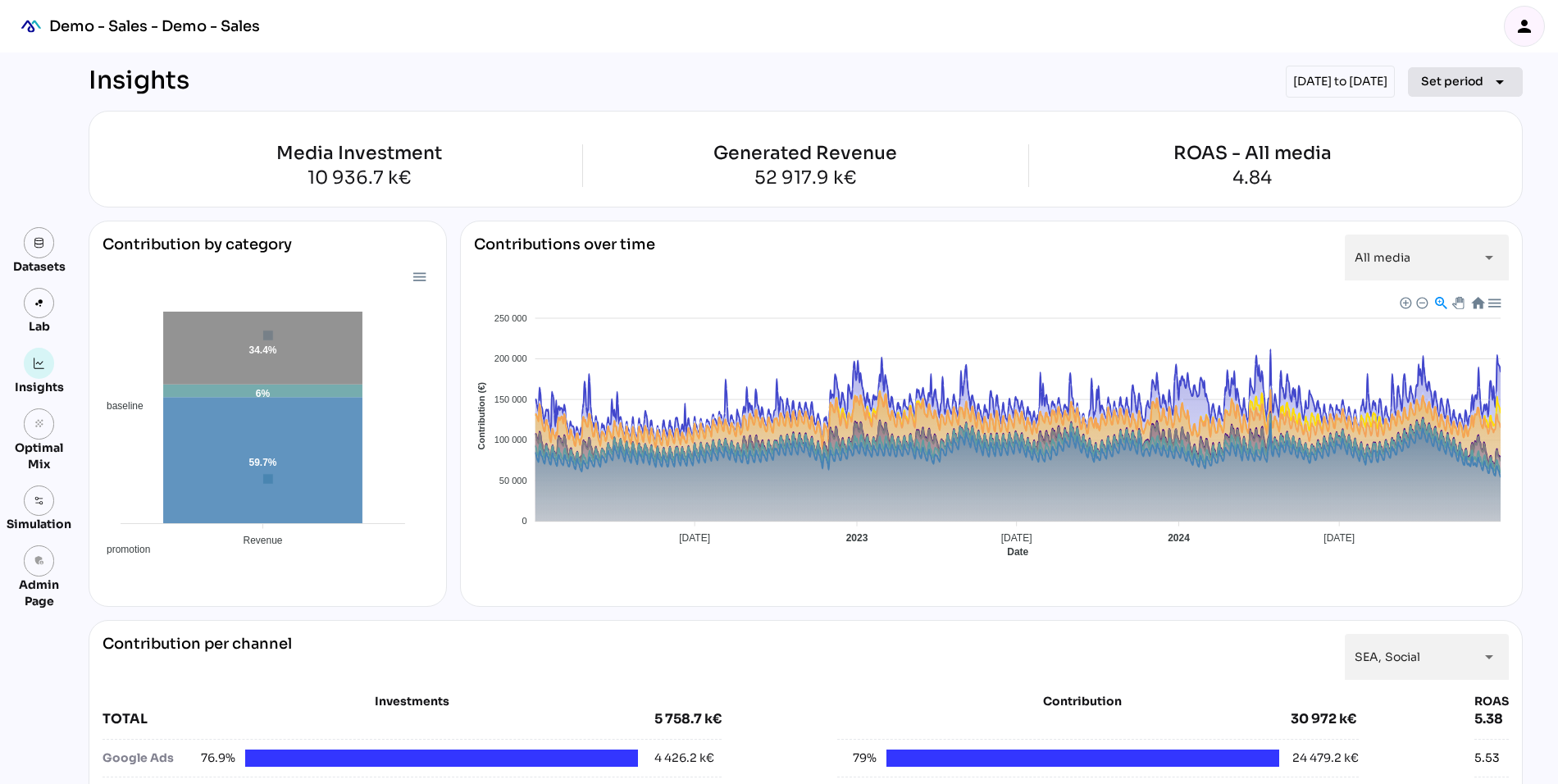
click at [1453, 92] on span "Set period arrow_drop_down" at bounding box center [1465, 82] width 88 height 23
